Goal: Information Seeking & Learning: Learn about a topic

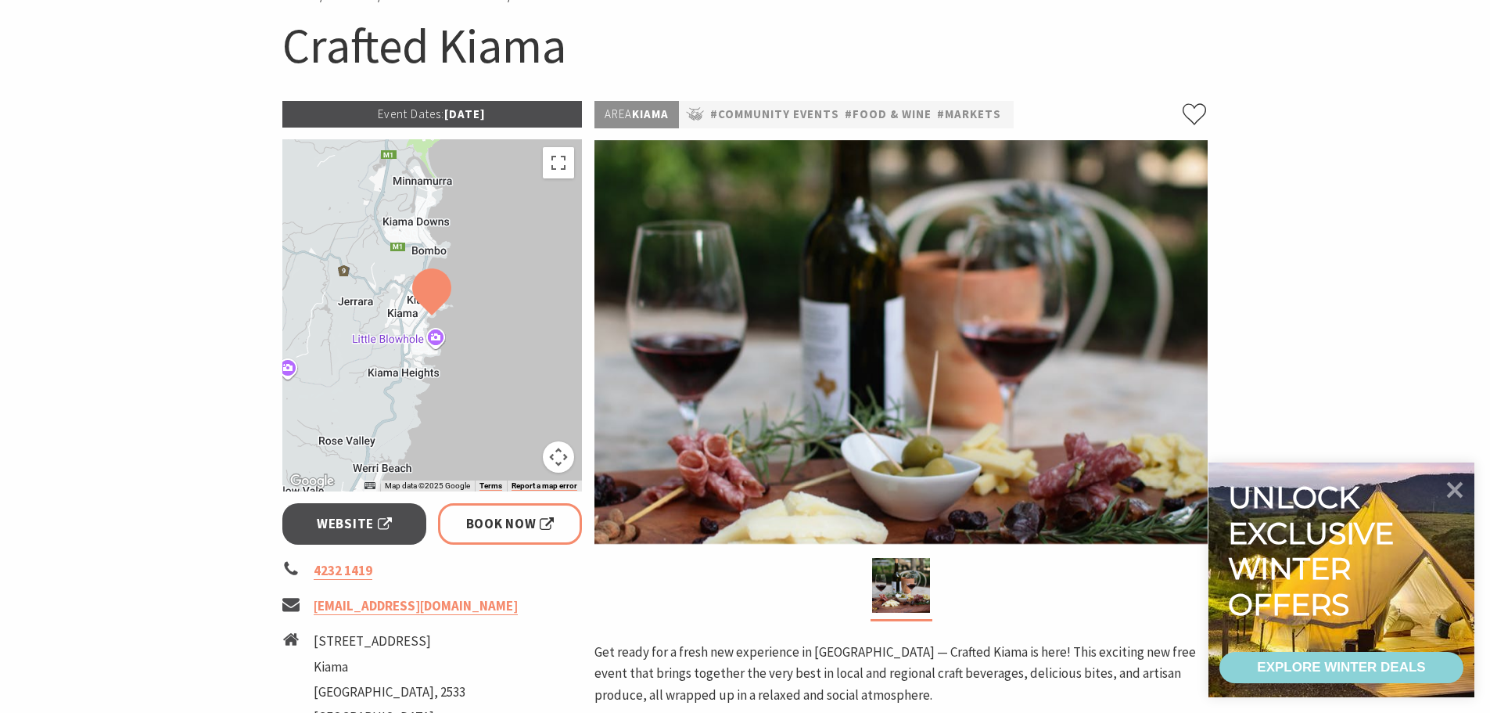
scroll to position [156, 0]
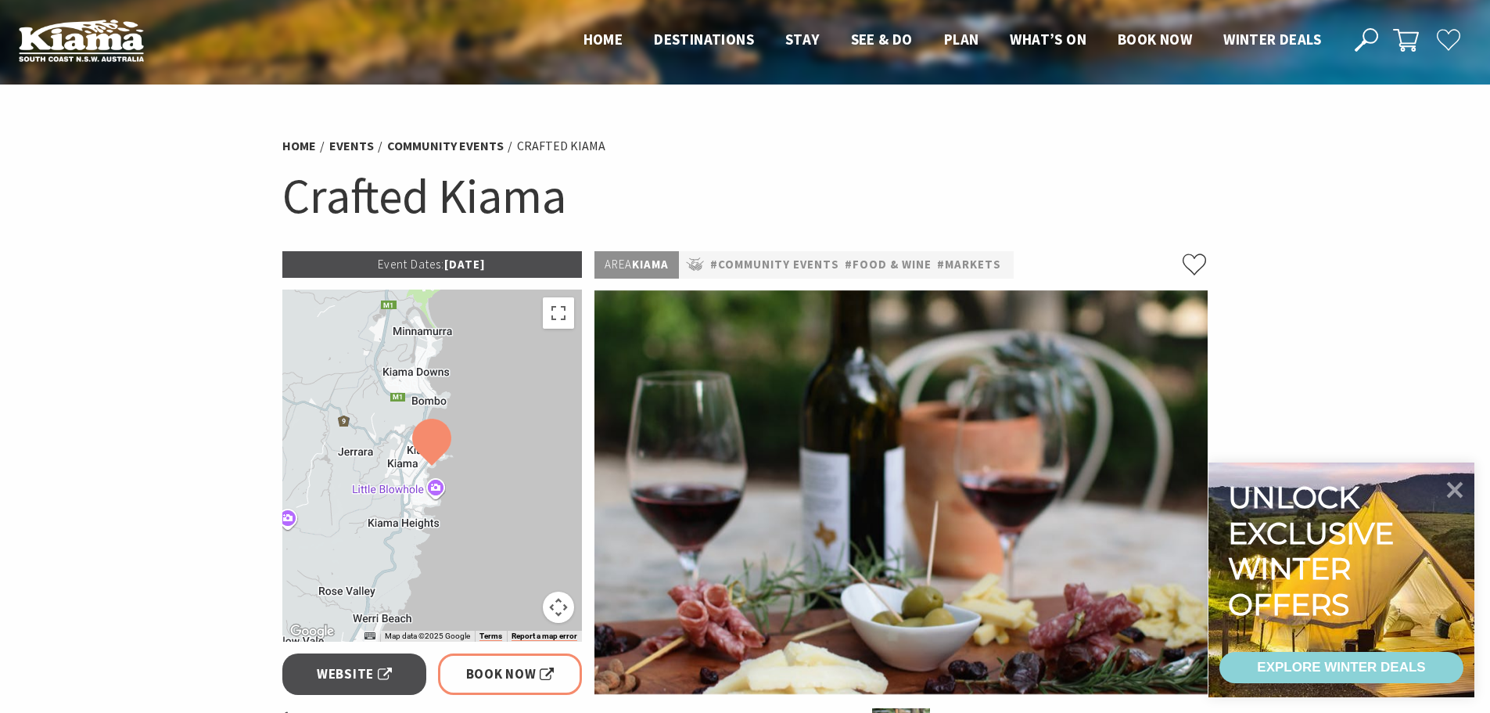
click at [734, 275] on p "#Community Events #Food & Wine #Markets" at bounding box center [846, 264] width 335 height 27
click at [910, 267] on link "#Food & Wine" at bounding box center [888, 265] width 87 height 20
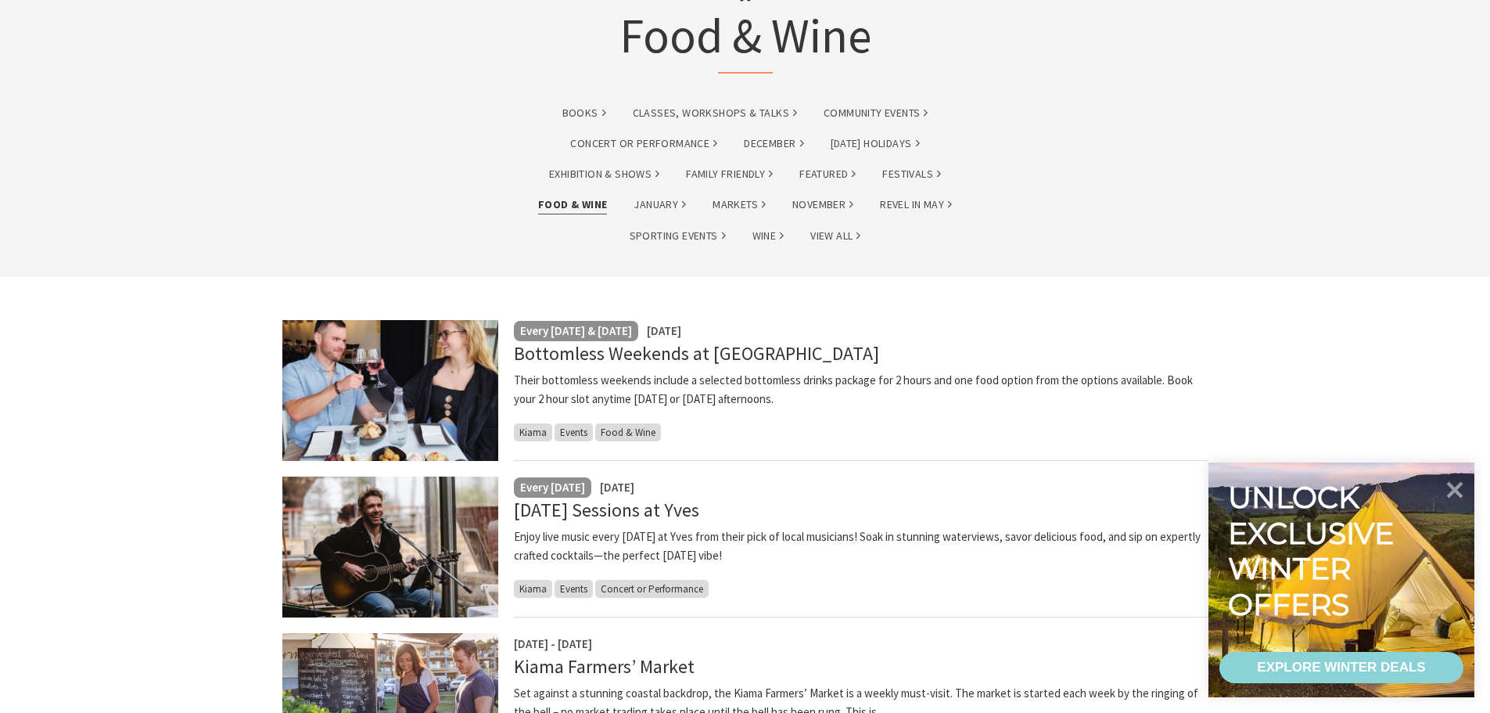
scroll to position [235, 0]
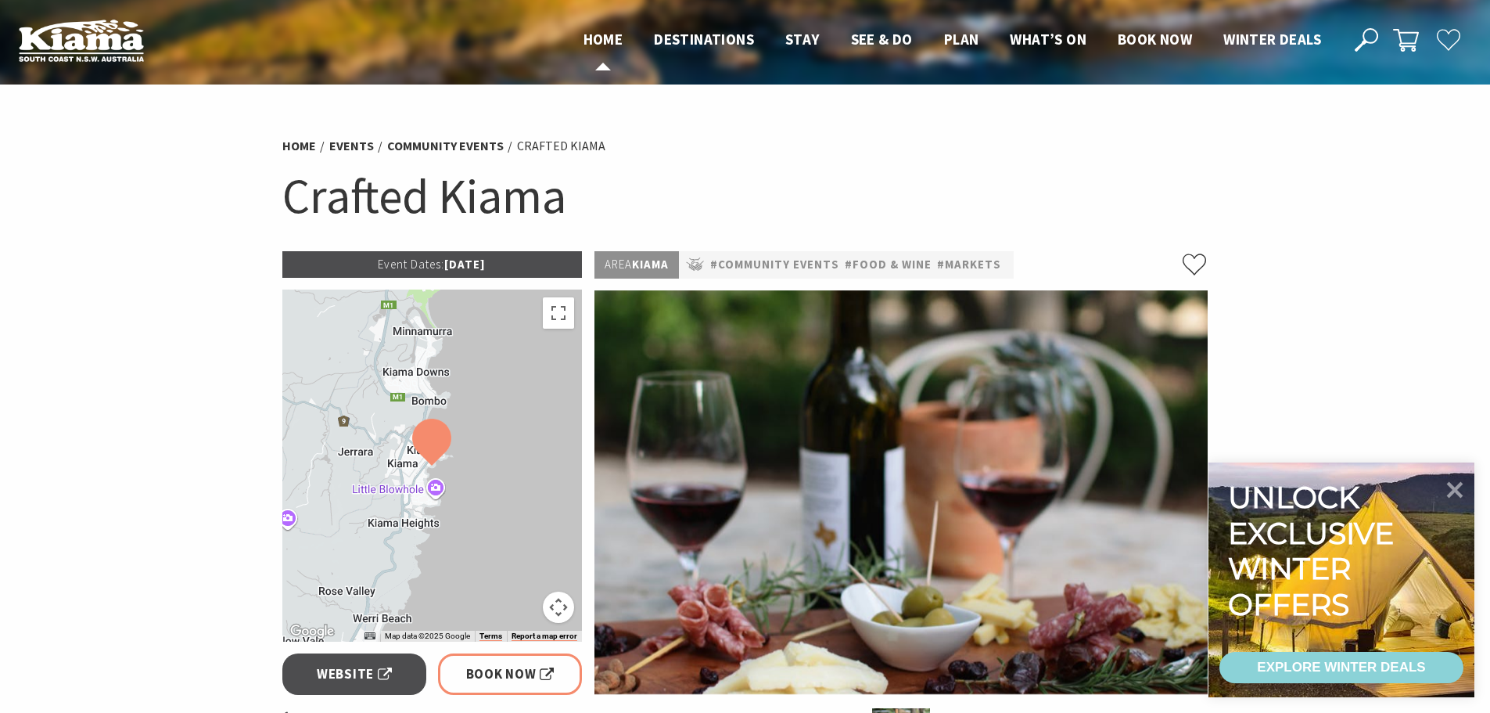
click at [589, 32] on span "Home" at bounding box center [603, 39] width 40 height 19
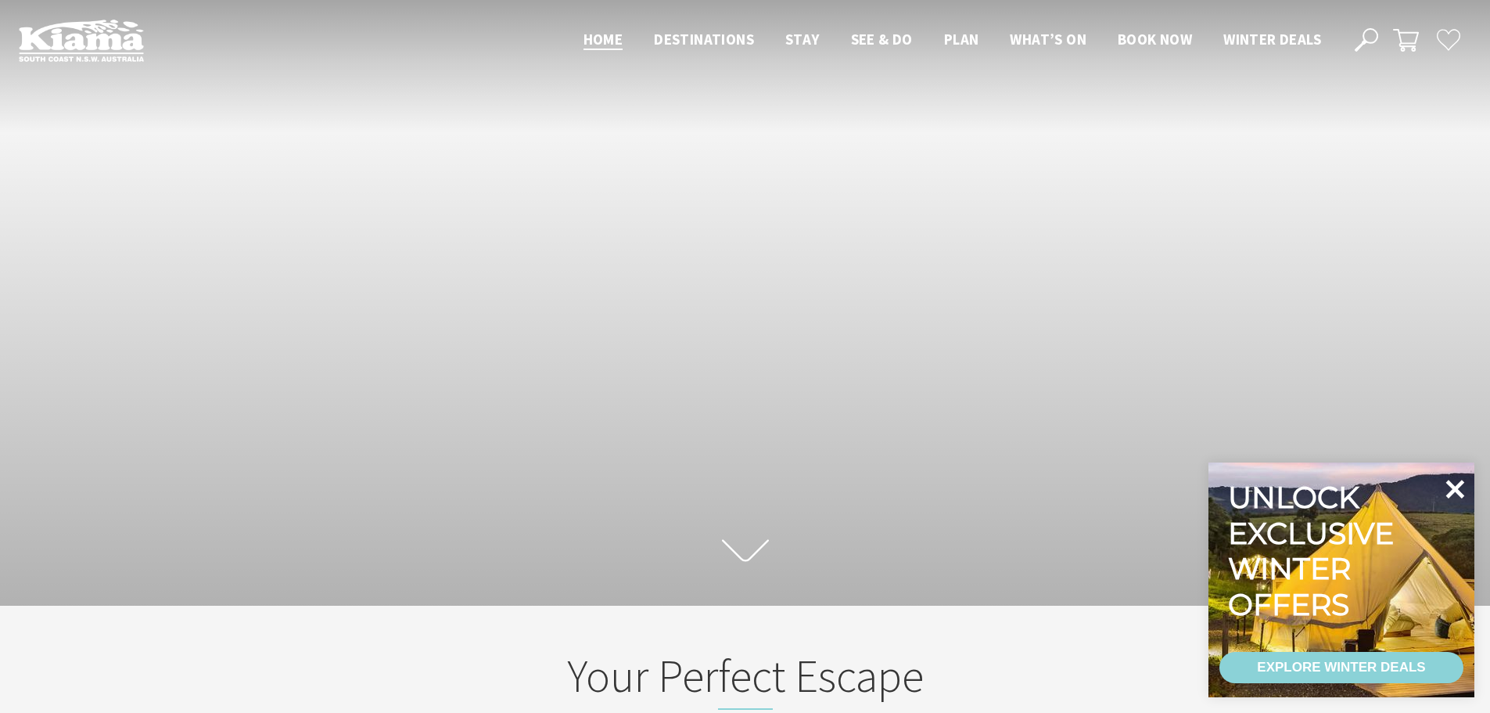
scroll to position [273, 1502]
drag, startPoint x: 1452, startPoint y: 494, endPoint x: 1434, endPoint y: 491, distance: 18.9
click at [1449, 491] on icon at bounding box center [1454, 489] width 33 height 33
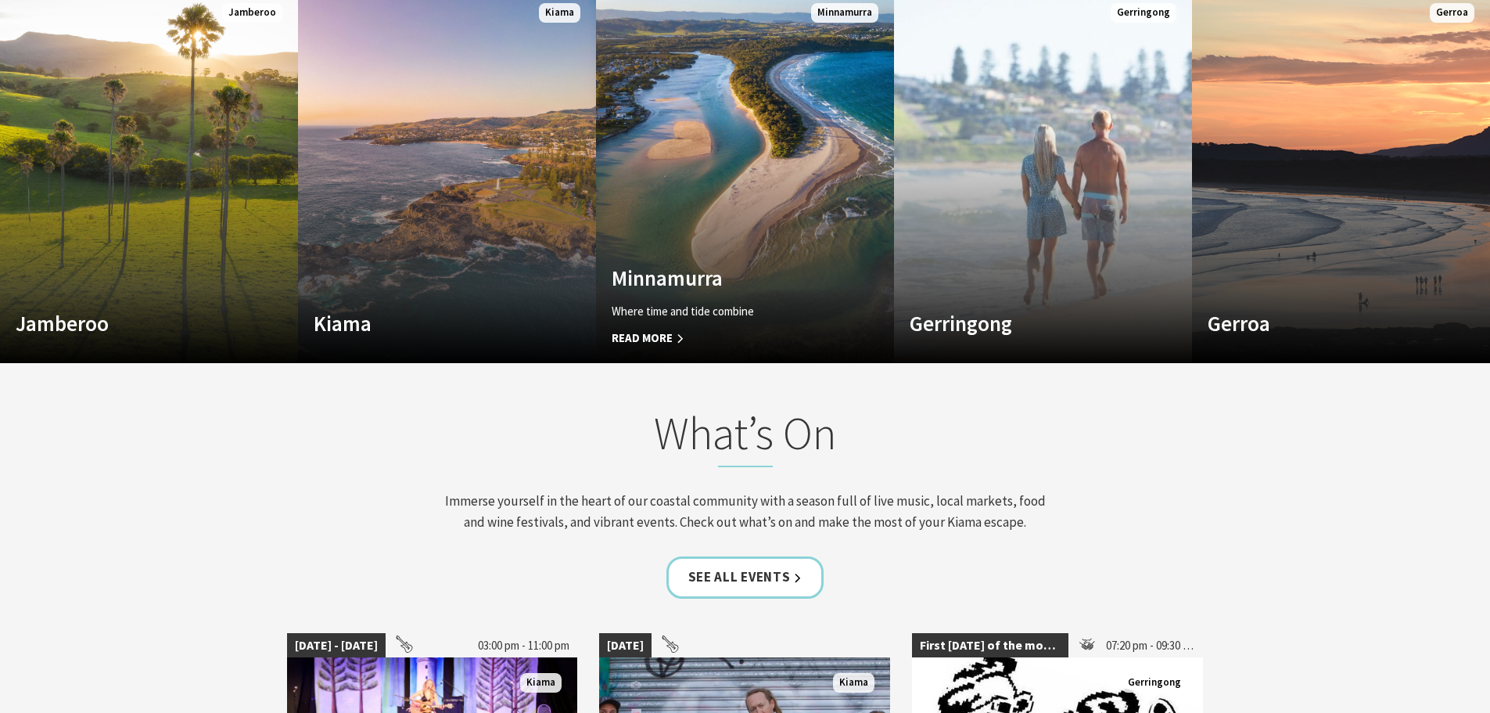
scroll to position [1173, 0]
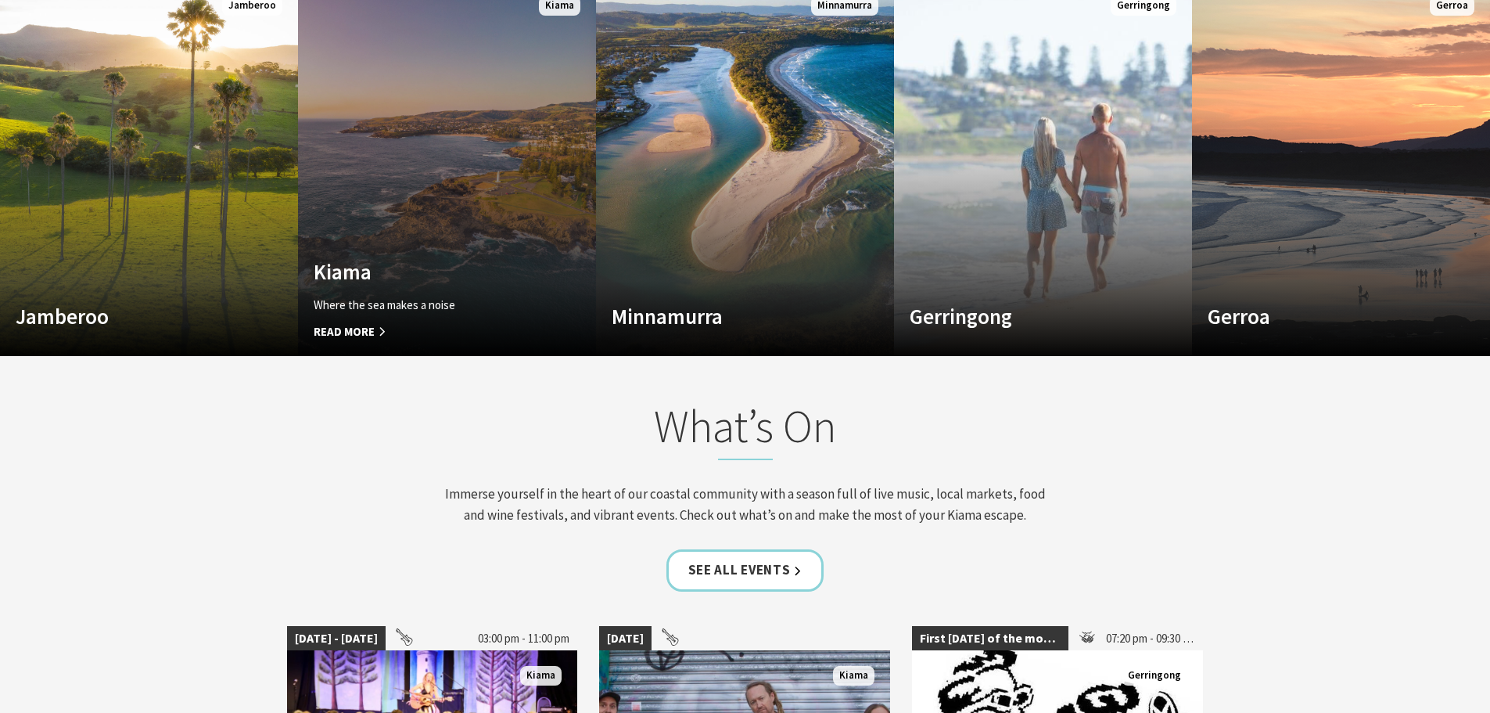
click at [490, 224] on link "Custom Image Used Kiama Where the sea makes a noise Read More Kiama" at bounding box center [447, 167] width 298 height 375
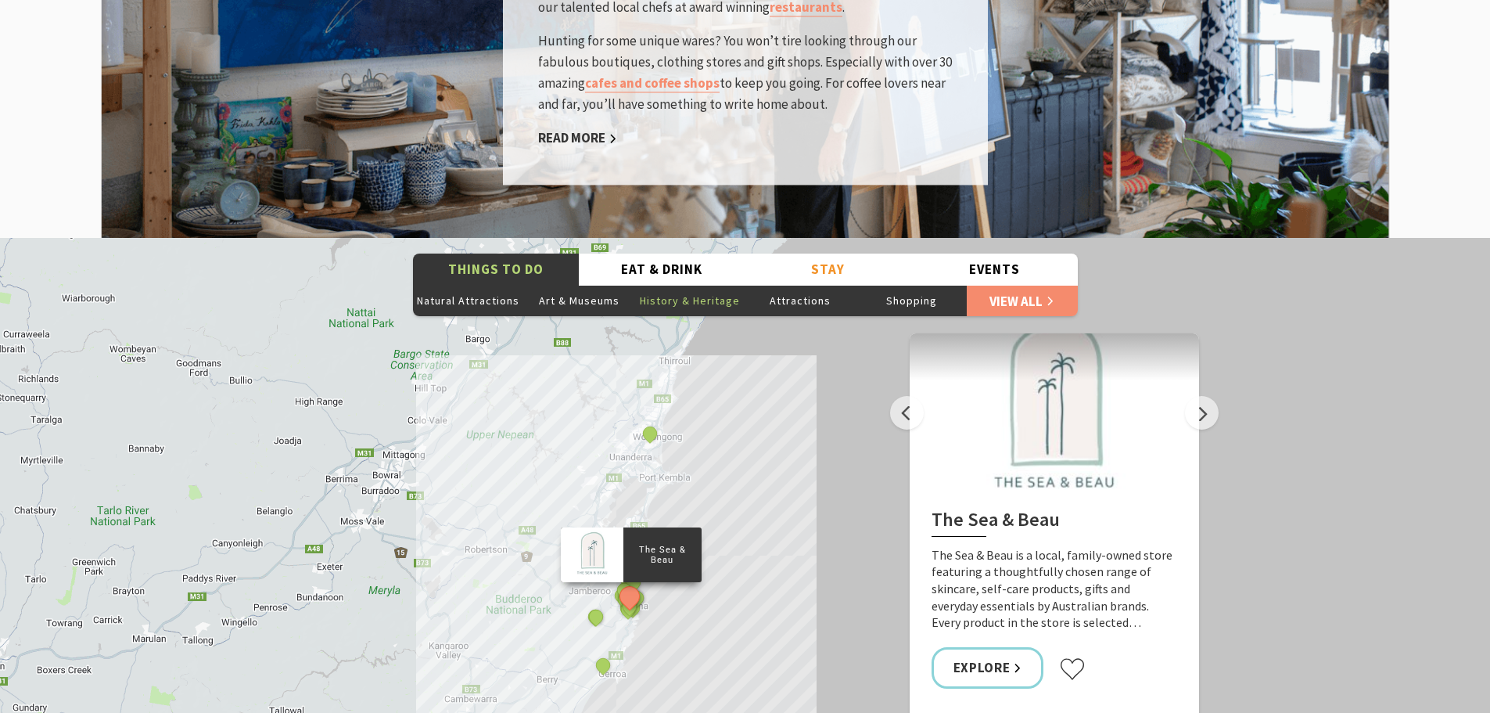
scroll to position [2503, 0]
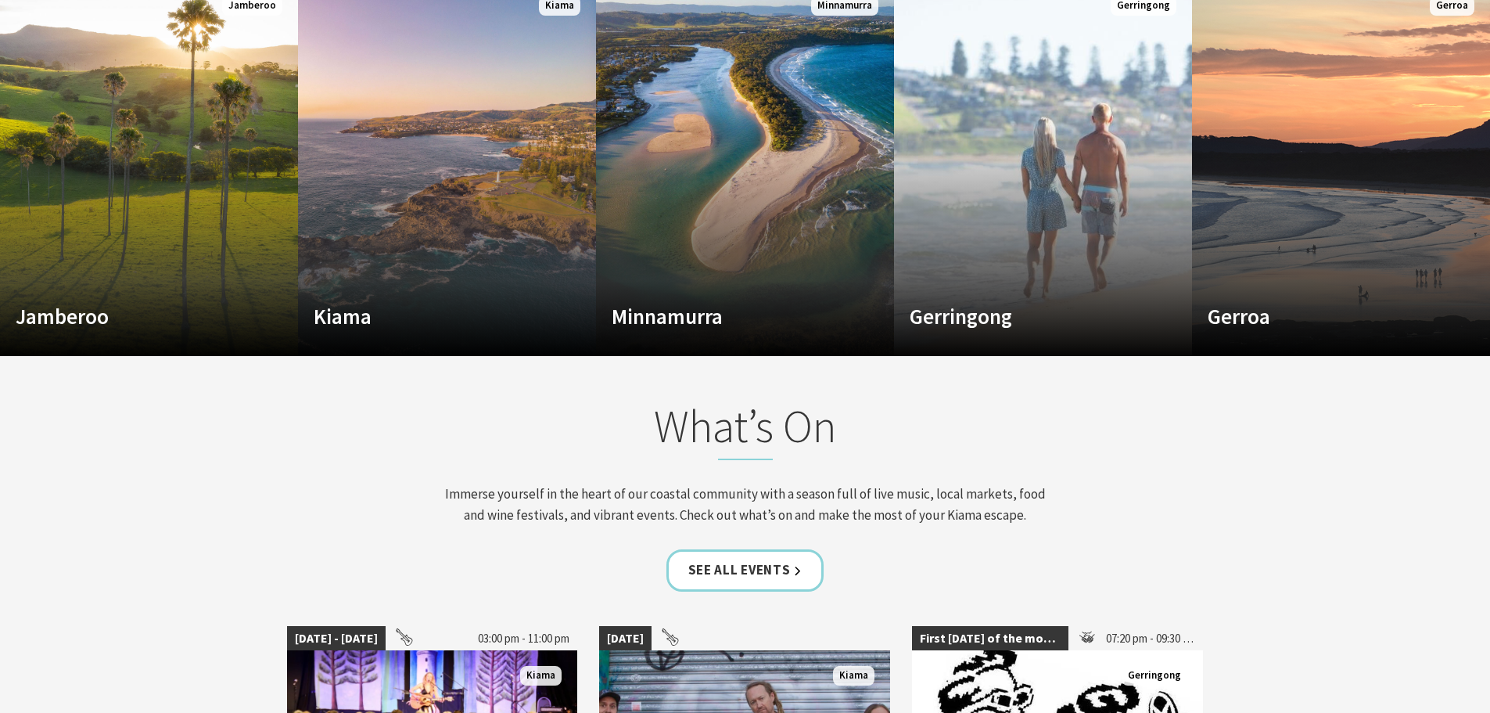
scroll to position [24, 1502]
